Goal: Information Seeking & Learning: Find specific fact

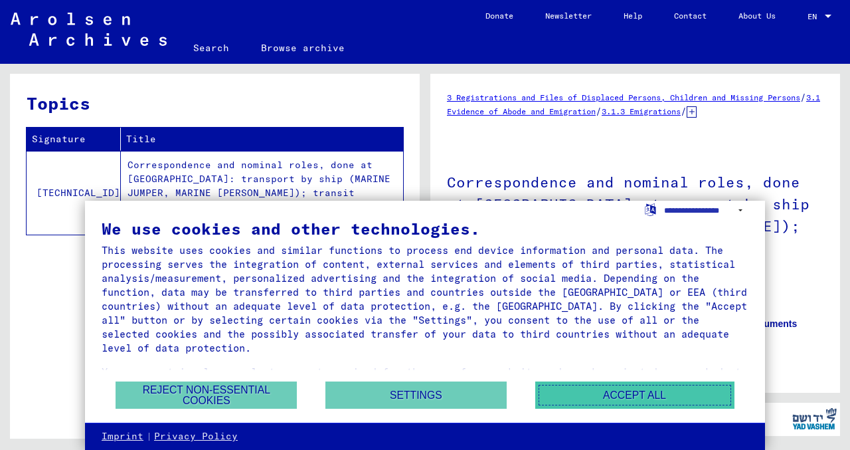
click at [656, 397] on button "Accept all" at bounding box center [635, 394] width 199 height 27
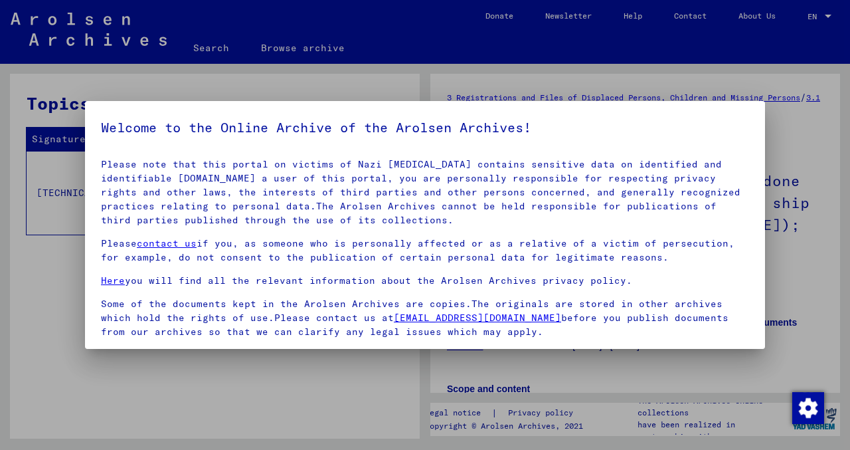
scroll to position [111, 0]
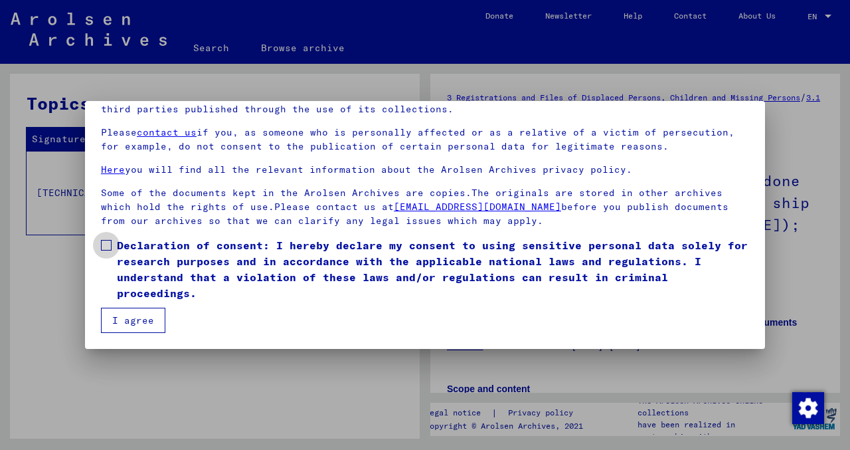
click at [108, 244] on span at bounding box center [106, 245] width 11 height 11
click at [120, 316] on button "I agree" at bounding box center [133, 320] width 64 height 25
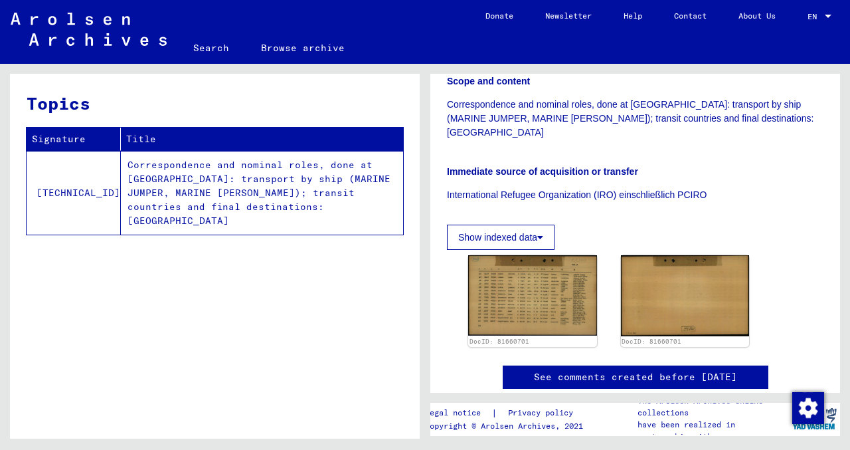
scroll to position [312, 0]
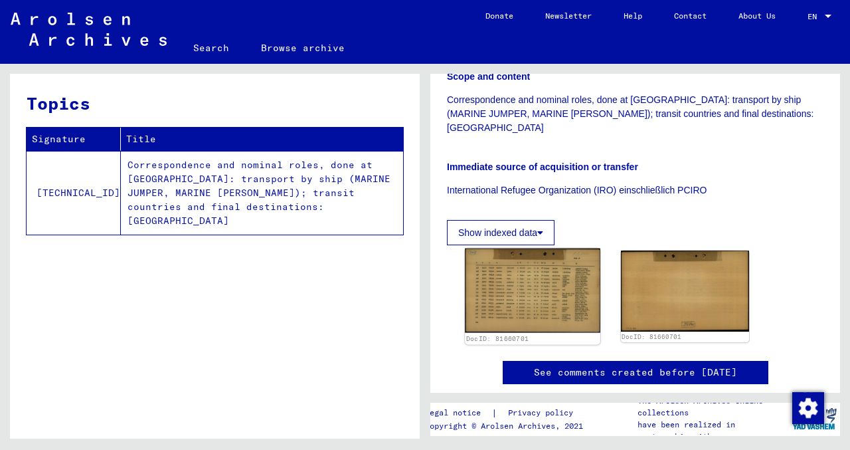
click at [529, 252] on img at bounding box center [532, 291] width 135 height 84
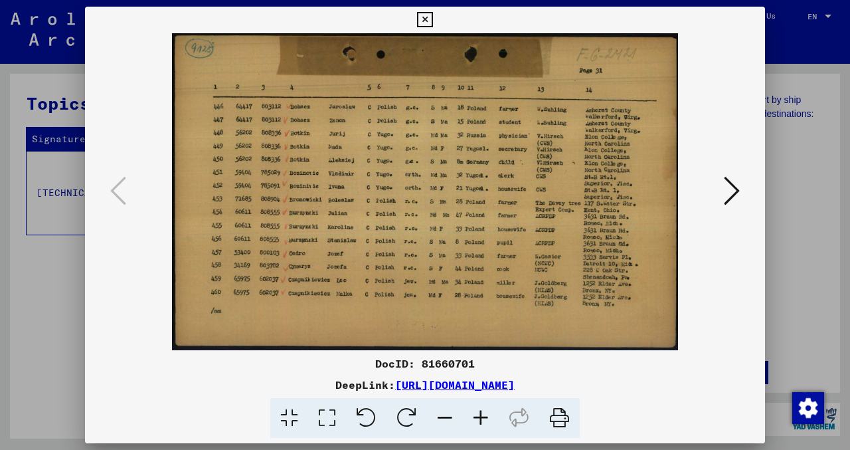
click at [274, 294] on img at bounding box center [425, 191] width 590 height 317
click at [421, 20] on icon at bounding box center [424, 20] width 15 height 16
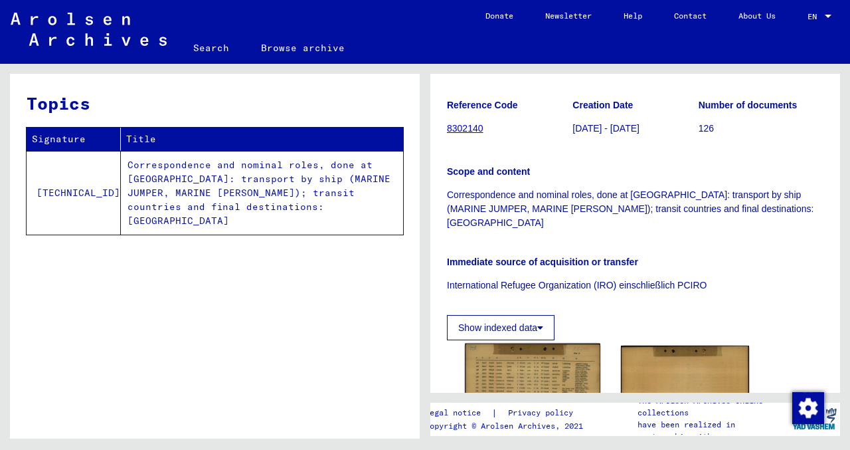
scroll to position [217, 0]
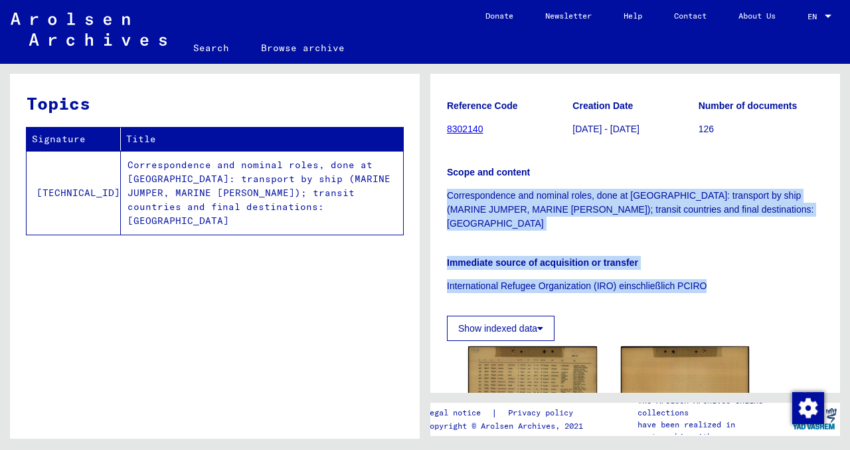
drag, startPoint x: 448, startPoint y: 171, endPoint x: 728, endPoint y: 254, distance: 292.4
click at [728, 254] on div "Reference Code 8302140 Creation Date [DATE] - [DATE] Number of documents 126 Sc…" at bounding box center [635, 191] width 377 height 203
copy div "Correspondence and nominal roles, done at [GEOGRAPHIC_DATA]: transport by ship …"
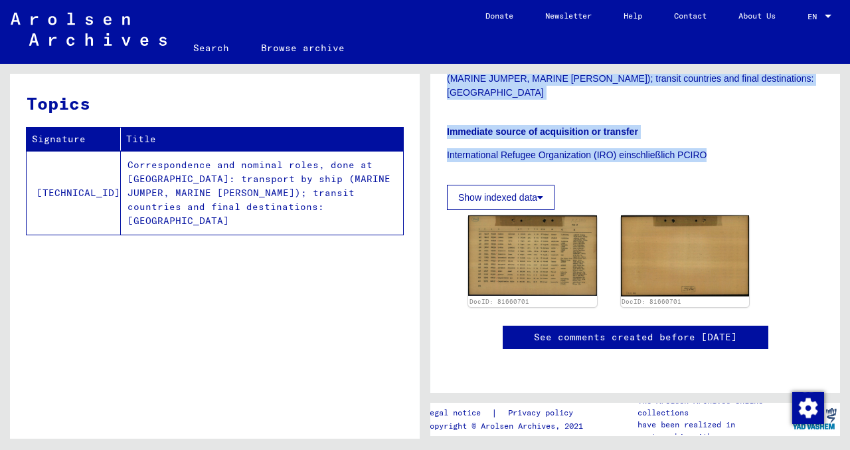
scroll to position [551, 0]
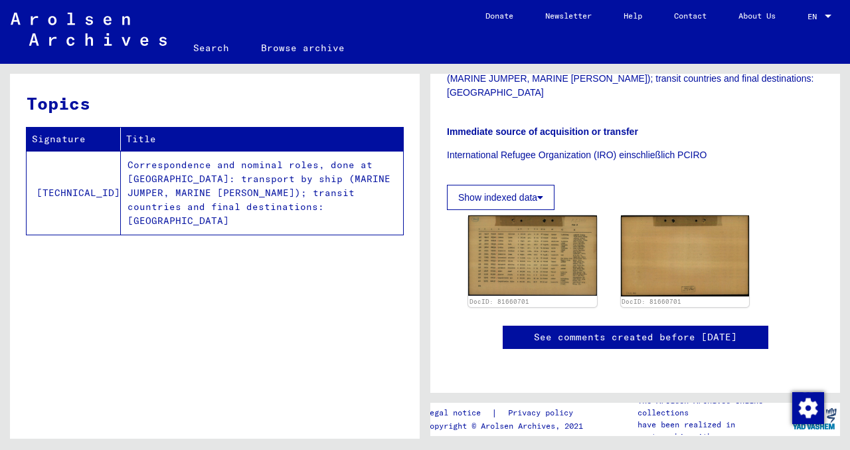
click at [177, 357] on div "Topics Signature Title [TECHNICAL_ID] Correspondence and nominal roles, done at…" at bounding box center [215, 261] width 410 height 375
click at [296, 252] on div "Topics Signature Title [TECHNICAL_ID] Correspondence and nominal roles, done at…" at bounding box center [215, 261] width 410 height 375
